Goal: Find specific page/section: Find specific page/section

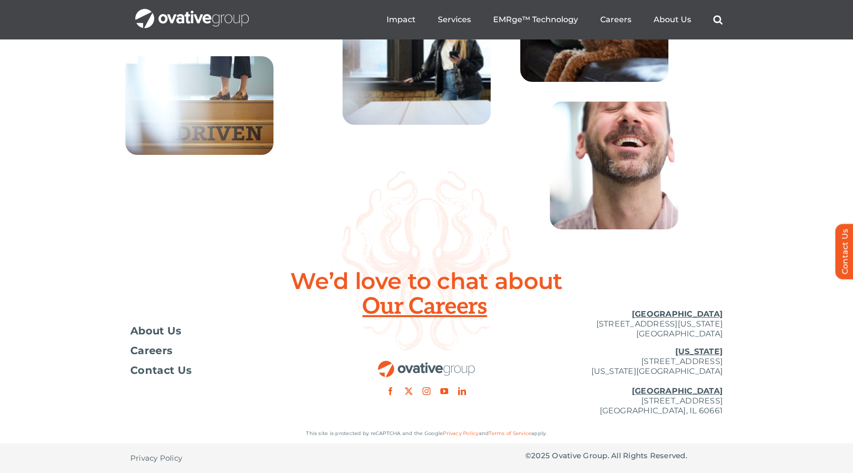
scroll to position [3561, 0]
click at [428, 304] on div at bounding box center [426, 349] width 197 height 94
click at [426, 308] on div at bounding box center [426, 349] width 197 height 94
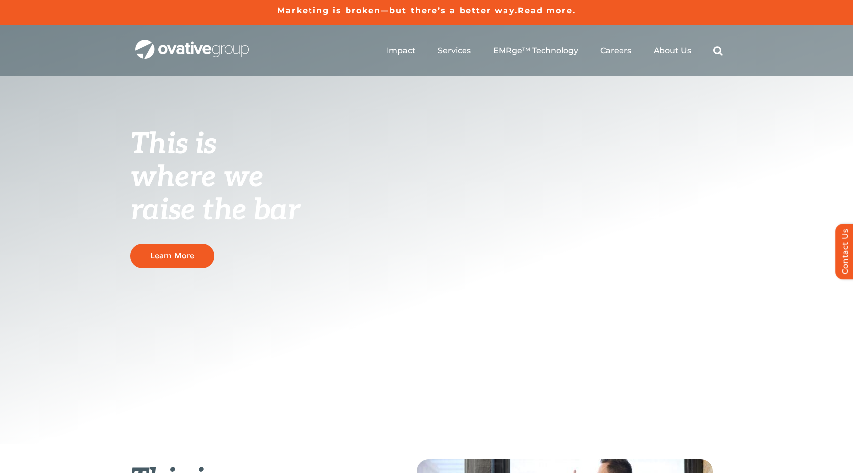
scroll to position [0, 0]
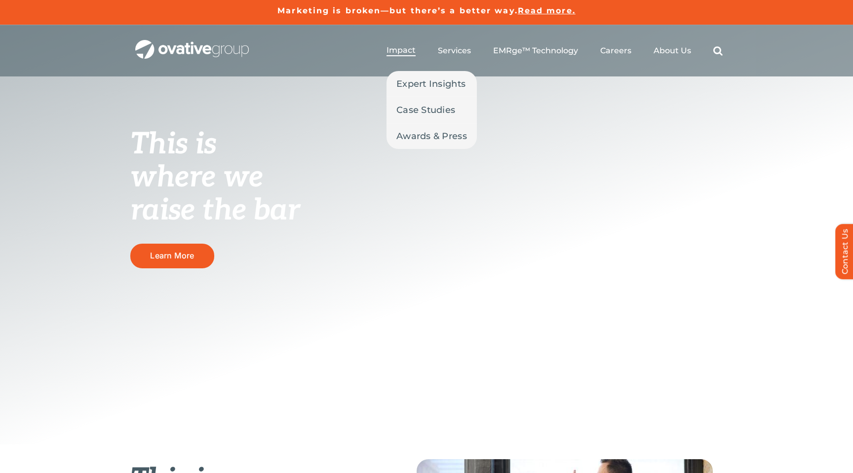
click at [407, 50] on span "Impact" at bounding box center [400, 50] width 29 height 10
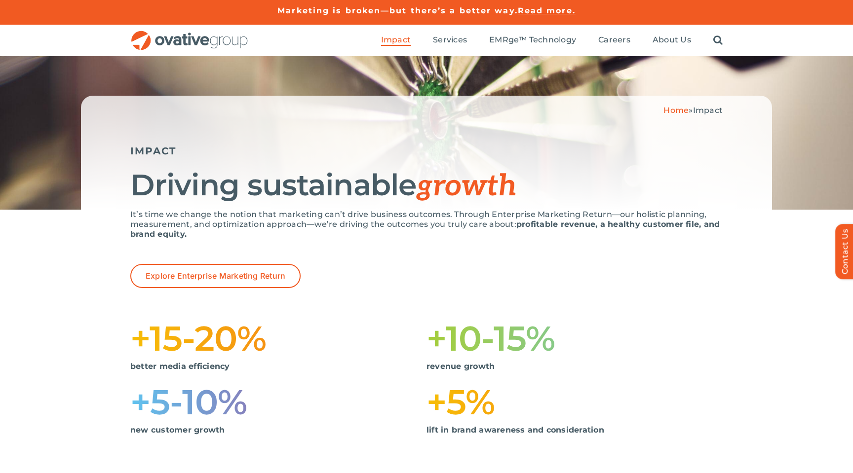
click at [447, 54] on ul "Impact Expert Insights Case Studies Awards & Press Services Media Measurement C…" at bounding box center [551, 41] width 341 height 32
click at [447, 48] on ul "Impact Expert Insights Case Studies Awards & Press Services Media Measurement C…" at bounding box center [551, 41] width 341 height 32
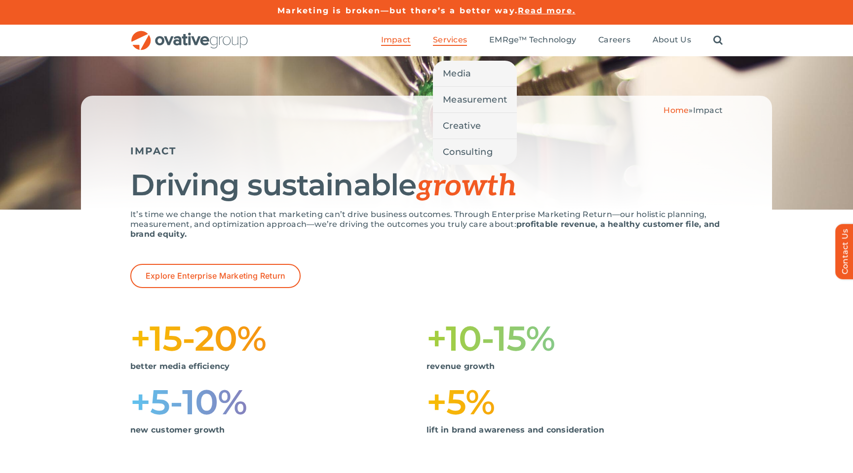
click at [447, 42] on span "Services" at bounding box center [450, 40] width 34 height 10
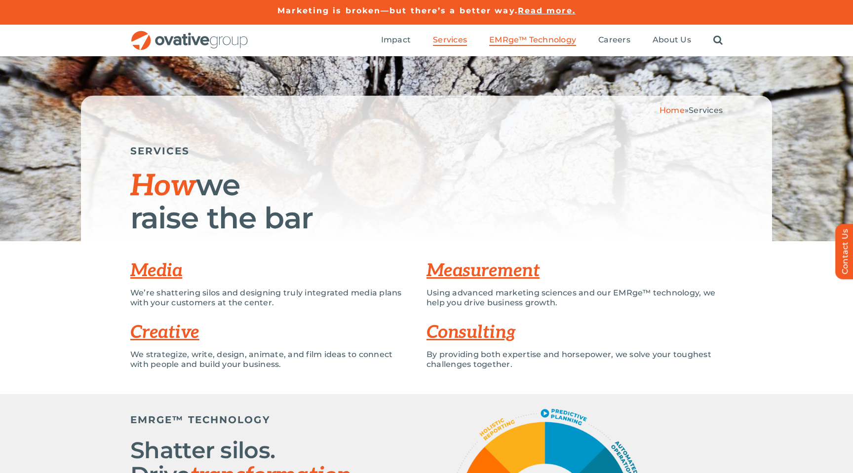
click at [526, 42] on span "EMRge™ Technology" at bounding box center [532, 40] width 87 height 10
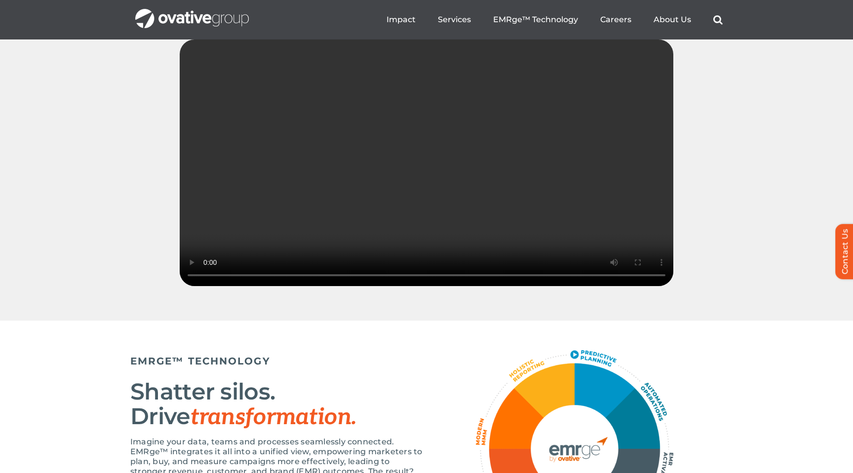
scroll to position [1440, 0]
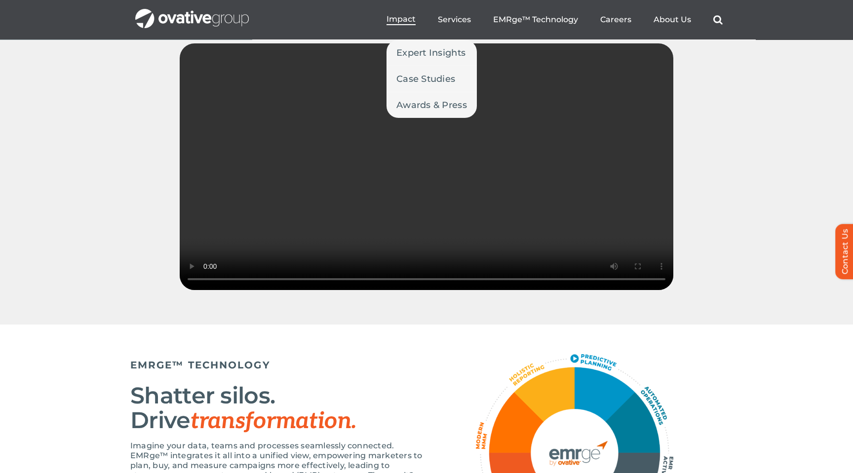
click at [416, 23] on span "Impact" at bounding box center [400, 19] width 29 height 10
